Goal: Information Seeking & Learning: Find specific fact

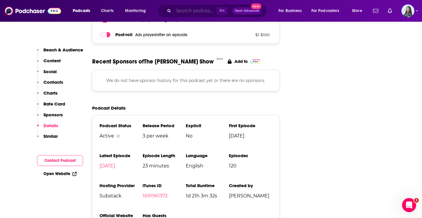
click at [186, 15] on input "Search podcasts, credits, & more..." at bounding box center [195, 10] width 43 height 9
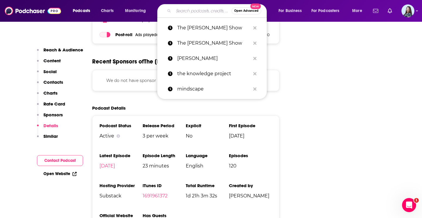
paste input "Cara Santa [PERSON_NAME]"
type input "Cara Santa [PERSON_NAME]"
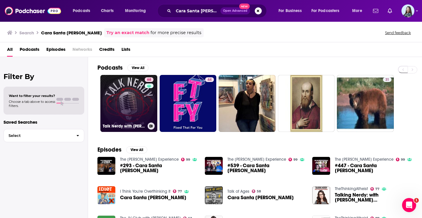
click at [128, 115] on link "68 Talk Nerdy with [PERSON_NAME] [PERSON_NAME]" at bounding box center [128, 103] width 57 height 57
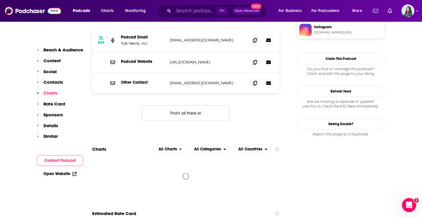
scroll to position [601, 0]
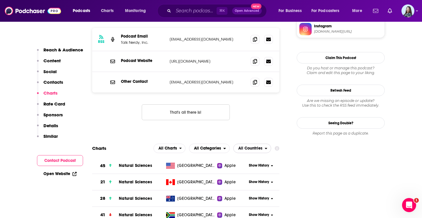
click at [260, 146] on span "All Countries" at bounding box center [250, 148] width 24 height 4
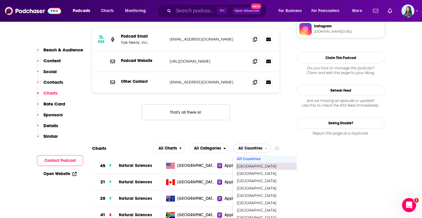
click at [250, 163] on div "[GEOGRAPHIC_DATA]" at bounding box center [278, 166] width 84 height 7
